Goal: Information Seeking & Learning: Check status

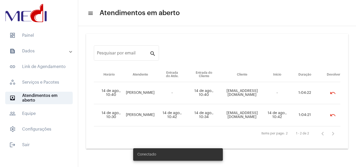
click at [47, 43] on mat-list "dashboard Painel text_snippet_outlined Dados text_snippet_outlined Relatórios h…" at bounding box center [39, 89] width 78 height 124
click at [37, 39] on span "dashboard Painel" at bounding box center [39, 35] width 68 height 13
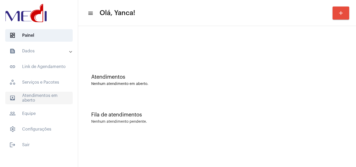
click at [56, 103] on span "outbox_outline Atendimentos em aberto" at bounding box center [39, 98] width 68 height 13
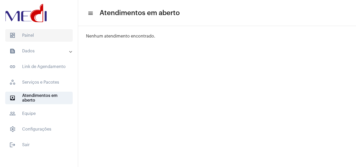
click at [47, 36] on span "dashboard Painel" at bounding box center [39, 35] width 68 height 13
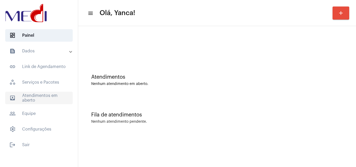
click at [51, 95] on span "outbox_outline Atendimentos em aberto" at bounding box center [39, 98] width 68 height 13
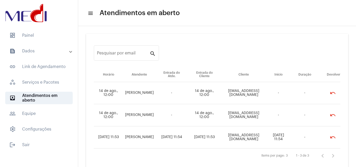
click at [55, 56] on mat-expansion-panel-header "text_snippet_outlined Dados" at bounding box center [40, 51] width 75 height 13
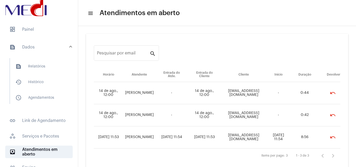
scroll to position [5, 0]
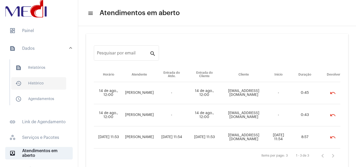
click at [40, 80] on span "history_outlined Histórico" at bounding box center [38, 83] width 55 height 13
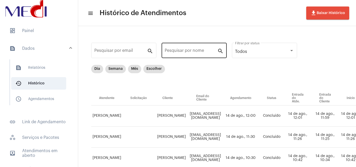
click at [187, 46] on div "Pesquisar por nome" at bounding box center [191, 50] width 53 height 16
type input "[PERSON_NAME]"
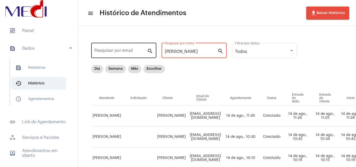
drag, startPoint x: 185, startPoint y: 53, endPoint x: 143, endPoint y: 54, distance: 42.8
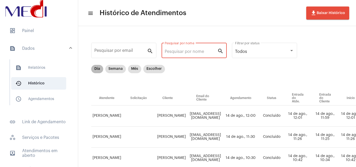
click at [102, 68] on mat-chip "Dia" at bounding box center [97, 69] width 12 height 8
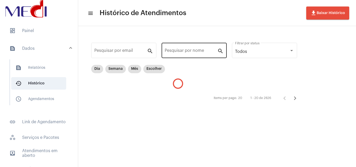
click at [189, 50] on input "Pesquisar por nome" at bounding box center [191, 51] width 53 height 5
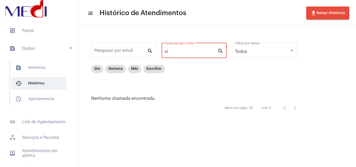
type input "v"
type input "c"
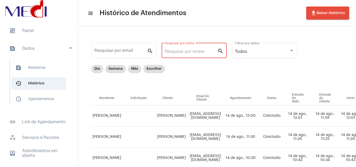
click at [292, 83] on div "Dia Semana Mês Escolher" at bounding box center [272, 78] width 362 height 26
click at [194, 51] on input "Pesquisar por nome" at bounding box center [191, 51] width 53 height 5
type input "[PERSON_NAME]"
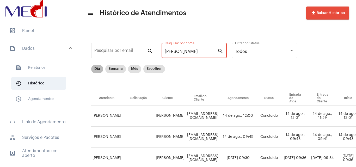
drag, startPoint x: 96, startPoint y: 66, endPoint x: 99, endPoint y: 66, distance: 2.6
click at [96, 66] on mat-chip "Dia" at bounding box center [97, 69] width 12 height 8
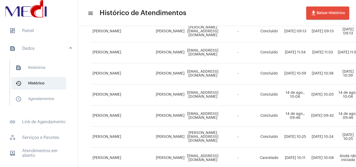
scroll to position [151, 0]
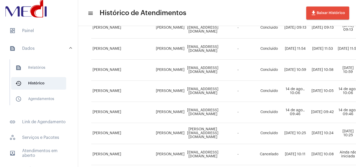
drag, startPoint x: 163, startPoint y: 47, endPoint x: 180, endPoint y: 50, distance: 17.8
click at [180, 50] on td "[PERSON_NAME]" at bounding box center [170, 49] width 31 height 21
copy td "[PERSON_NAME]"
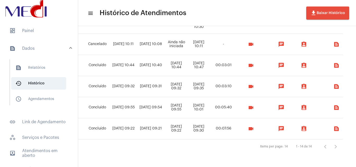
scroll to position [266, 153]
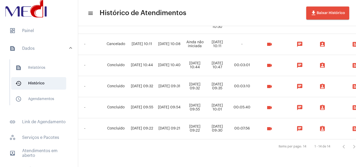
click at [273, 105] on mat-icon "videocam" at bounding box center [269, 108] width 6 height 6
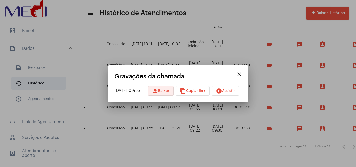
click at [174, 91] on button "download Baixar" at bounding box center [161, 90] width 26 height 9
click at [245, 78] on button "close" at bounding box center [239, 74] width 10 height 10
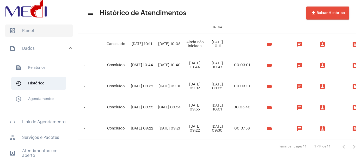
click at [35, 27] on span "dashboard Painel" at bounding box center [39, 31] width 68 height 13
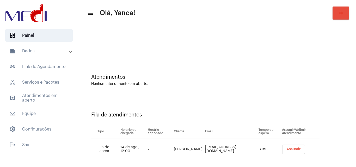
scroll to position [7, 0]
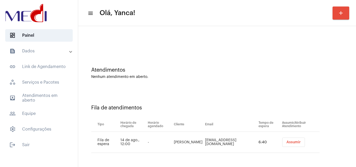
click at [43, 52] on mat-panel-title "text_snippet_outlined Dados" at bounding box center [39, 51] width 60 height 6
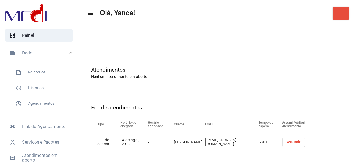
scroll to position [0, 0]
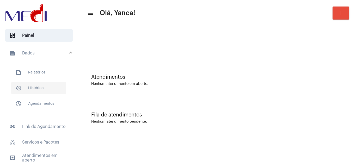
click at [39, 84] on span "history_outlined Histórico" at bounding box center [38, 88] width 55 height 13
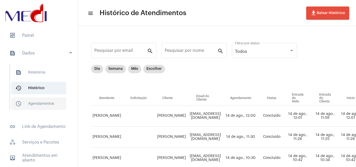
click at [37, 107] on span "schedule_outlined Agendamentos" at bounding box center [38, 104] width 55 height 13
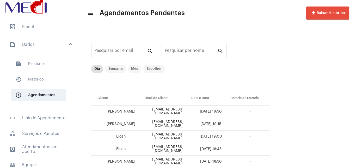
scroll to position [25, 0]
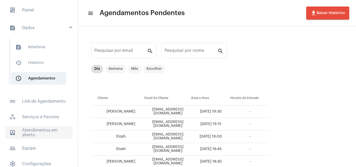
click at [45, 131] on span "outbox_outline Atendimentos em aberto" at bounding box center [39, 132] width 68 height 13
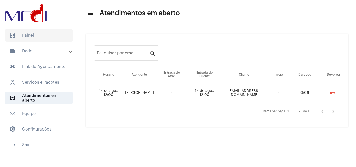
click at [37, 33] on span "dashboard Painel" at bounding box center [39, 35] width 68 height 13
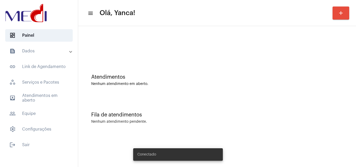
click at [41, 50] on mat-panel-title "text_snippet_outlined Dados" at bounding box center [39, 51] width 60 height 6
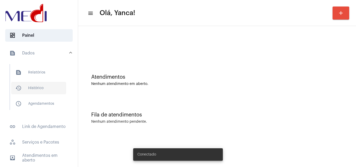
click at [34, 88] on span "history_outlined Histórico" at bounding box center [38, 88] width 55 height 13
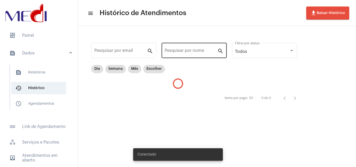
click at [184, 52] on input "Pesquisar por nome" at bounding box center [191, 51] width 53 height 5
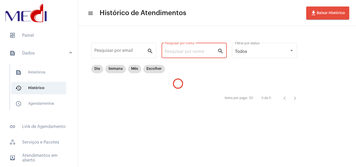
paste input "CLAITON [PERSON_NAME]"
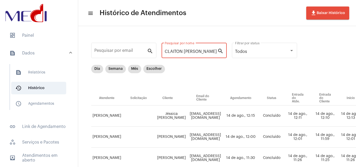
drag, startPoint x: 184, startPoint y: 52, endPoint x: 257, endPoint y: 60, distance: 72.7
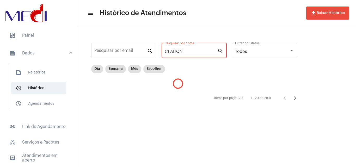
click at [199, 50] on input "CLAITON" at bounding box center [191, 51] width 53 height 5
drag, startPoint x: 112, startPoint y: 70, endPoint x: 117, endPoint y: 70, distance: 5.0
click at [112, 70] on mat-chip "Semana" at bounding box center [115, 69] width 21 height 8
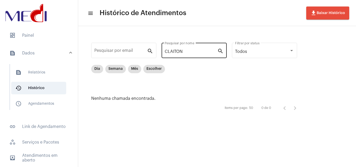
click at [191, 53] on input "CLAITON" at bounding box center [191, 51] width 53 height 5
click at [135, 75] on mat-chip-list "Dia Semana Mês Escolher" at bounding box center [128, 78] width 74 height 26
click at [135, 71] on mat-chip "Mês" at bounding box center [134, 69] width 13 height 8
click at [188, 53] on input "CLAITON" at bounding box center [191, 51] width 53 height 5
type input "C"
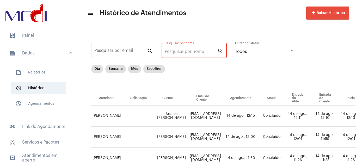
click at [181, 52] on input "Pesquisar por nome" at bounding box center [191, 51] width 53 height 5
type input "[PERSON_NAME]"
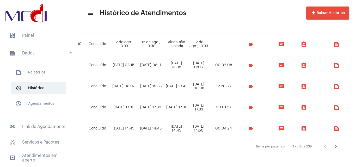
scroll to position [392, 204]
click at [337, 145] on icon "Próxima página" at bounding box center [336, 147] width 2 height 4
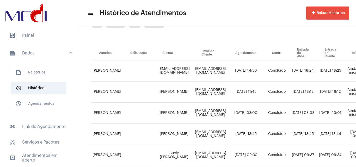
scroll to position [0, 0]
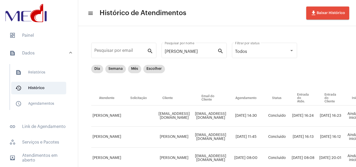
drag, startPoint x: 173, startPoint y: 53, endPoint x: 116, endPoint y: 15, distance: 67.5
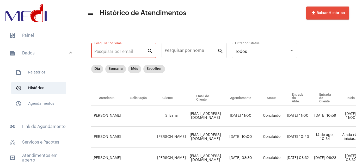
click at [120, 50] on input "Pesquisar por email" at bounding box center [120, 51] width 53 height 5
paste input "[EMAIL_ADDRESS][DOMAIN_NAME]"
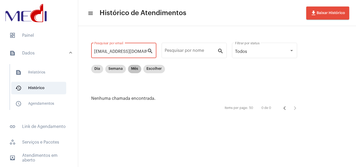
type input "[EMAIL_ADDRESS][DOMAIN_NAME]"
click at [134, 68] on mat-chip "Mês" at bounding box center [134, 69] width 13 height 8
drag, startPoint x: 94, startPoint y: 51, endPoint x: 209, endPoint y: 51, distance: 114.7
click at [209, 51] on div "[EMAIL_ADDRESS][DOMAIN_NAME] Pesquisar por email search Pesquisar por nome sear…" at bounding box center [196, 77] width 227 height 92
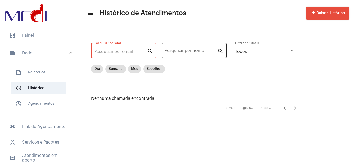
scroll to position [0, 0]
type input "clai"
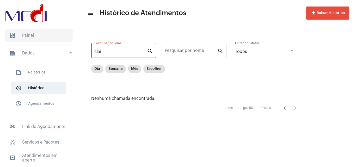
drag, startPoint x: 102, startPoint y: 51, endPoint x: 50, endPoint y: 39, distance: 53.1
click at [49, 44] on mat-sidenav-container "dashboard Painel text_snippet_outlined Dados text_snippet_outlined Relatórios h…" at bounding box center [178, 83] width 356 height 167
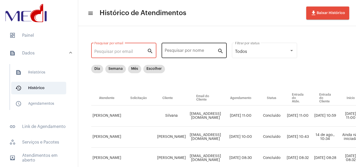
click at [177, 53] on input "Pesquisar por nome" at bounding box center [191, 51] width 53 height 5
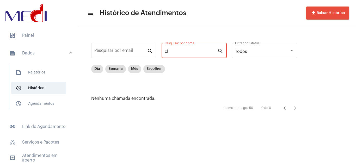
type input "c"
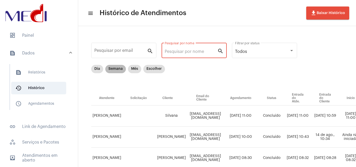
click at [119, 68] on mat-chip "Semana" at bounding box center [115, 69] width 21 height 8
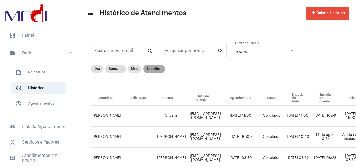
click at [153, 65] on mat-chip "Escolher" at bounding box center [154, 69] width 22 height 8
click at [157, 68] on mat-chip "Escolher" at bounding box center [154, 69] width 22 height 8
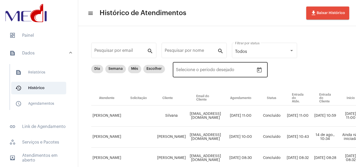
click at [263, 72] on button "Open calendar" at bounding box center [259, 70] width 10 height 10
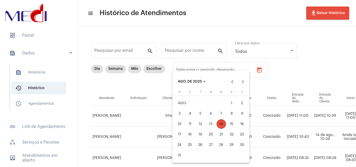
click at [199, 122] on div "12" at bounding box center [200, 123] width 9 height 9
type input "[DATE]"
click at [199, 122] on div "12" at bounding box center [200, 123] width 9 height 9
type input "[DATE]"
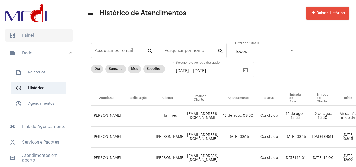
click at [28, 34] on span "dashboard Painel" at bounding box center [39, 35] width 68 height 13
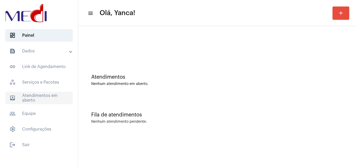
click at [38, 106] on mat-accordion "text_snippet_outlined Dados text_snippet_outlined Relatórios history_outlined H…" at bounding box center [39, 90] width 78 height 91
click at [40, 98] on span "outbox_outline Atendimentos em aberto" at bounding box center [39, 98] width 68 height 13
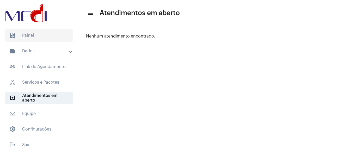
click at [48, 38] on span "dashboard Painel" at bounding box center [39, 35] width 68 height 13
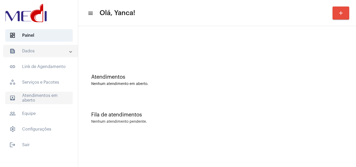
click at [51, 92] on span "outbox_outline Atendimentos em aberto" at bounding box center [39, 98] width 68 height 13
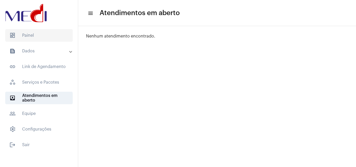
click at [38, 40] on span "dashboard Painel" at bounding box center [39, 35] width 68 height 13
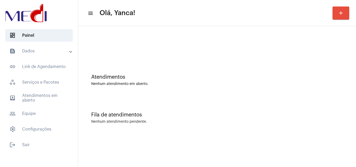
click at [324, 105] on div "Fila de atendimentos Nenhum atendimento pendente." at bounding box center [217, 115] width 273 height 38
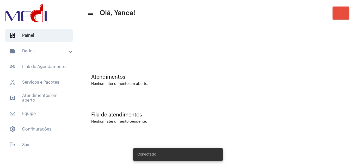
click at [30, 54] on mat-expansion-panel-header "text_snippet_outlined Dados" at bounding box center [40, 51] width 75 height 13
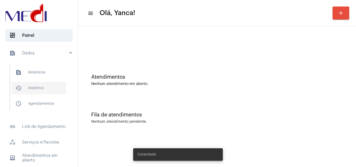
click at [43, 86] on span "history_outlined Histórico" at bounding box center [38, 88] width 55 height 13
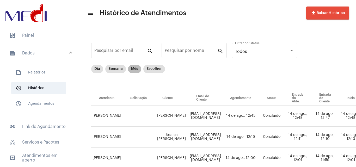
click at [133, 67] on mat-chip "Mês" at bounding box center [134, 69] width 13 height 8
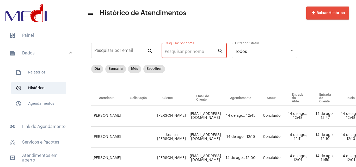
click at [186, 50] on input "Pesquisar por nome" at bounding box center [191, 51] width 53 height 5
paste input "[PERSON_NAME]"
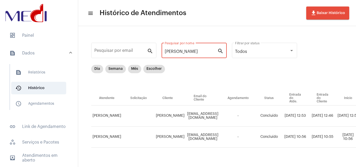
type input "[PERSON_NAME]"
drag, startPoint x: 208, startPoint y: 161, endPoint x: 300, endPoint y: 143, distance: 94.1
click at [300, 143] on div "Pesquisar por email search [PERSON_NAME] Pesquisar por nome search Todos Filtra…" at bounding box center [302, 100] width 439 height 139
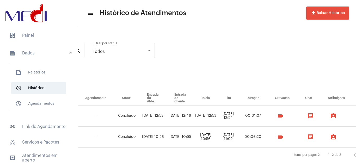
scroll to position [0, 172]
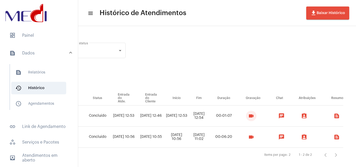
click at [257, 119] on button "videocam" at bounding box center [251, 116] width 10 height 10
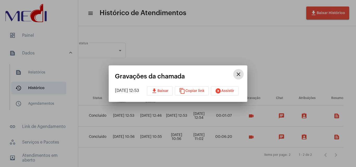
click at [216, 91] on button "play_circle_filled Assistir" at bounding box center [225, 90] width 28 height 9
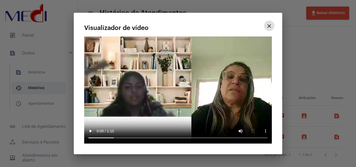
click at [271, 31] on button "close" at bounding box center [269, 26] width 10 height 10
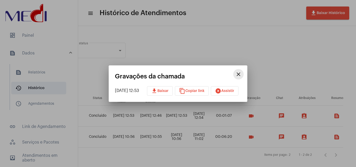
click at [242, 73] on mat-icon "close" at bounding box center [238, 74] width 6 height 6
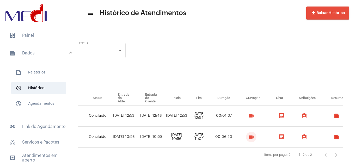
click at [254, 136] on mat-icon "videocam" at bounding box center [251, 137] width 6 height 6
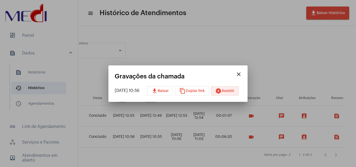
click at [226, 90] on span "play_circle_filled Assistir" at bounding box center [224, 91] width 19 height 4
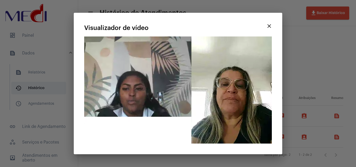
click at [270, 26] on mat-icon "close" at bounding box center [269, 26] width 6 height 6
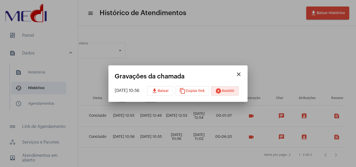
click at [242, 75] on mat-icon "close" at bounding box center [239, 74] width 6 height 6
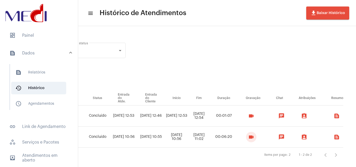
click at [254, 114] on mat-icon "videocam" at bounding box center [251, 116] width 6 height 6
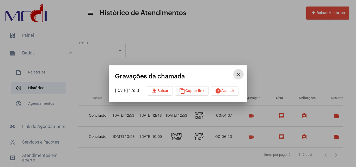
click at [231, 88] on button "play_circle_filled Assistir" at bounding box center [225, 90] width 28 height 9
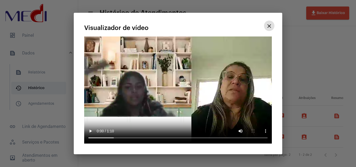
drag, startPoint x: 272, startPoint y: 57, endPoint x: 259, endPoint y: 72, distance: 19.4
click at [271, 29] on mat-icon "close" at bounding box center [269, 26] width 6 height 6
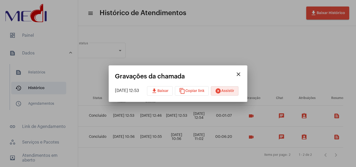
click at [174, 152] on div at bounding box center [178, 83] width 356 height 167
